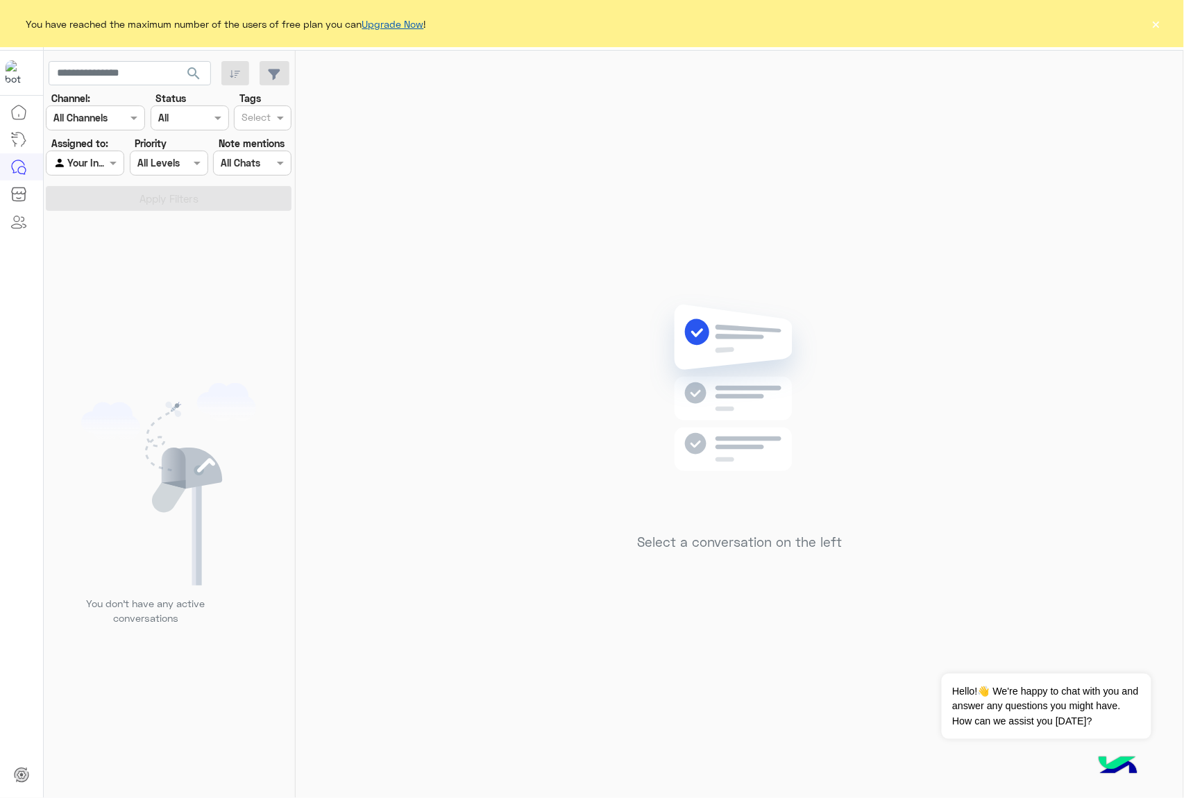
click at [412, 21] on link "Upgrade Now" at bounding box center [393, 24] width 62 height 12
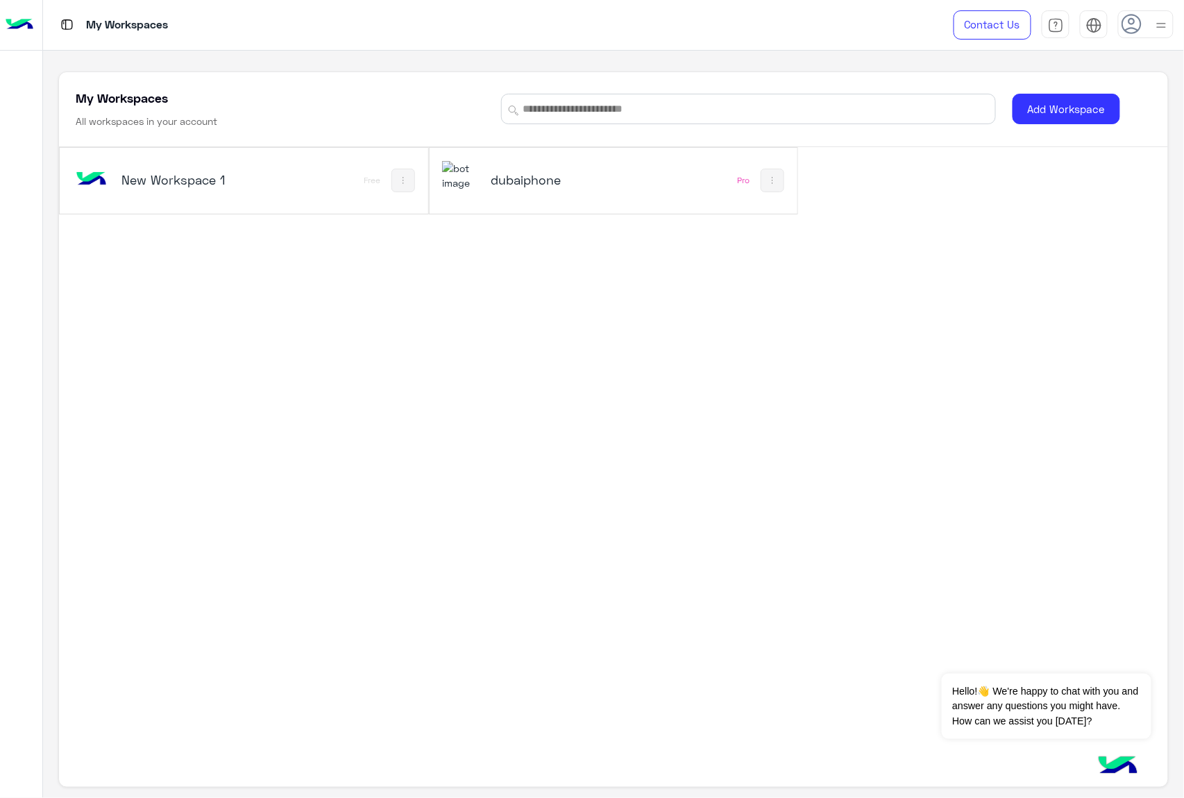
click at [643, 178] on div "dubaiphone" at bounding box center [544, 181] width 205 height 40
